Goal: Complete application form

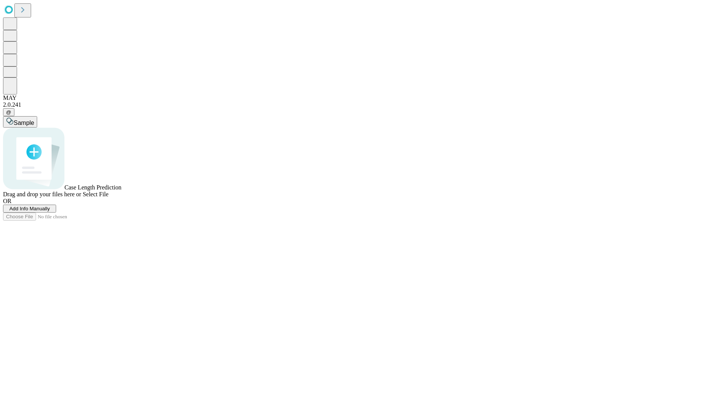
click at [50, 211] on span "Add Info Manually" at bounding box center [29, 209] width 41 height 6
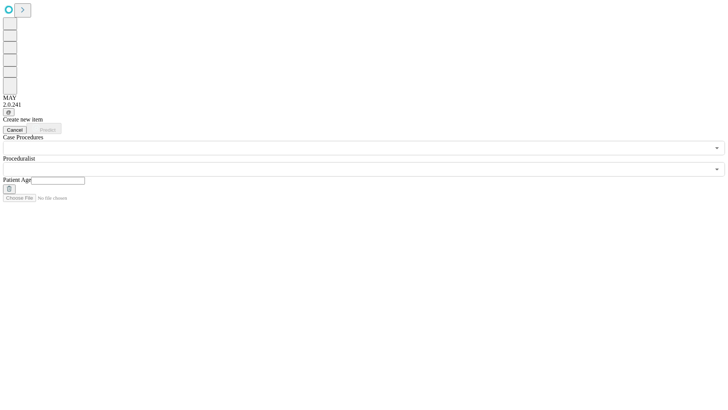
click at [85, 177] on input "text" at bounding box center [58, 181] width 54 height 8
type input "**"
click at [369, 162] on input "text" at bounding box center [356, 169] width 707 height 14
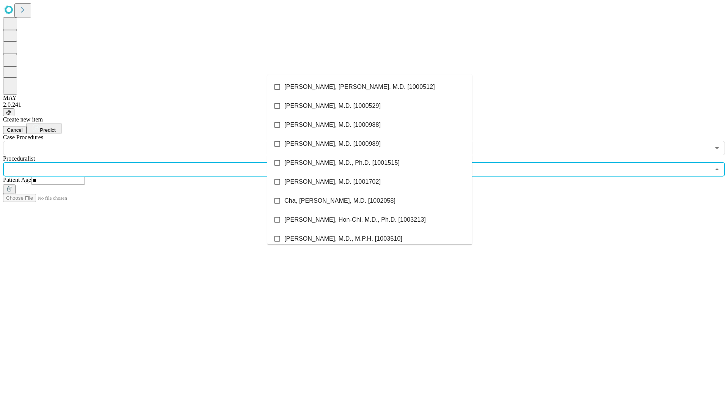
click at [370, 87] on li "[PERSON_NAME], [PERSON_NAME], M.D. [1000512]" at bounding box center [369, 86] width 205 height 19
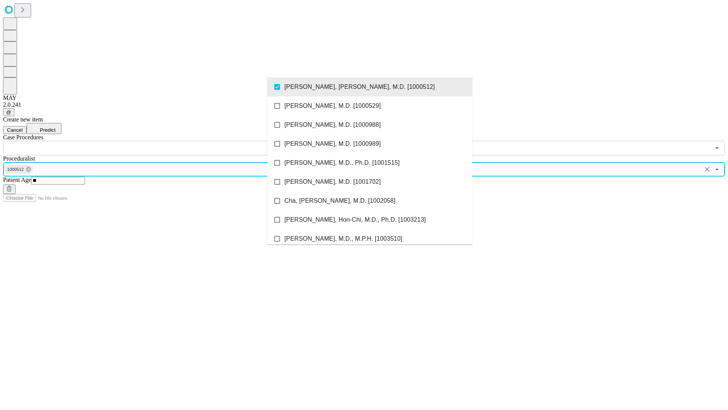
click at [159, 141] on input "text" at bounding box center [356, 148] width 707 height 14
